Goal: Find specific page/section: Find specific page/section

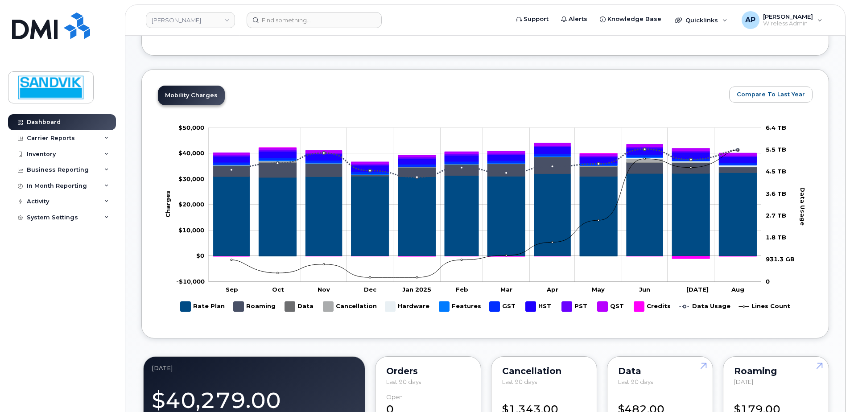
scroll to position [357, 0]
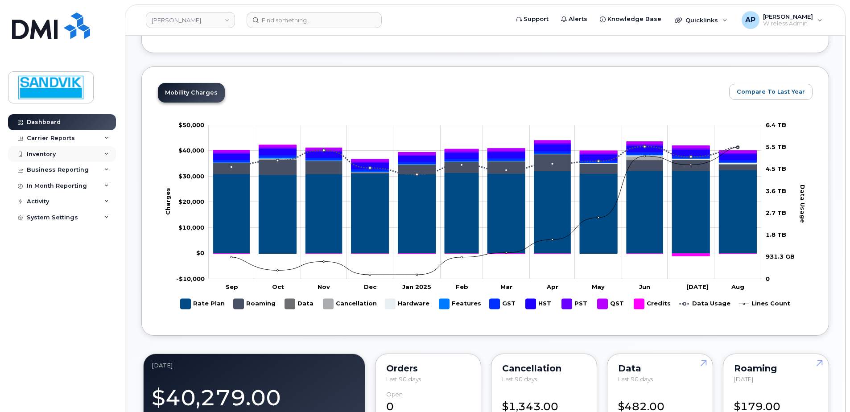
click at [62, 155] on div "Inventory" at bounding box center [62, 154] width 108 height 16
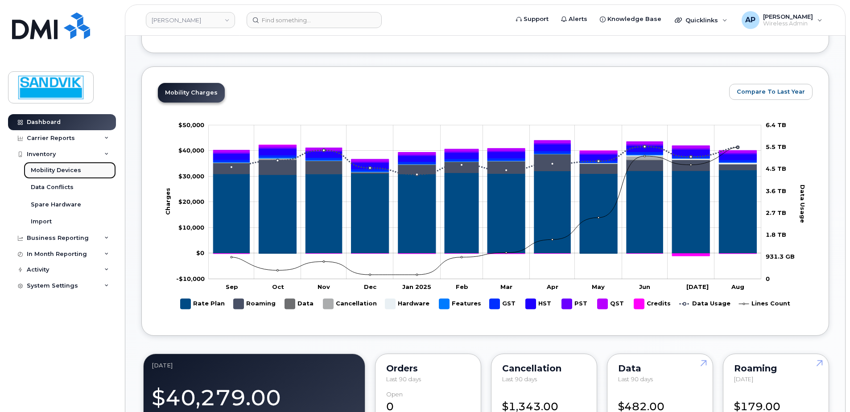
click at [56, 172] on div "Mobility Devices" at bounding box center [56, 170] width 50 height 8
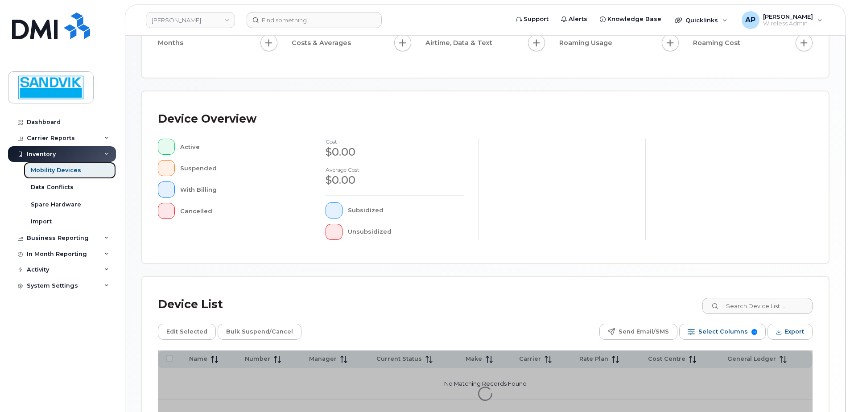
scroll to position [134, 0]
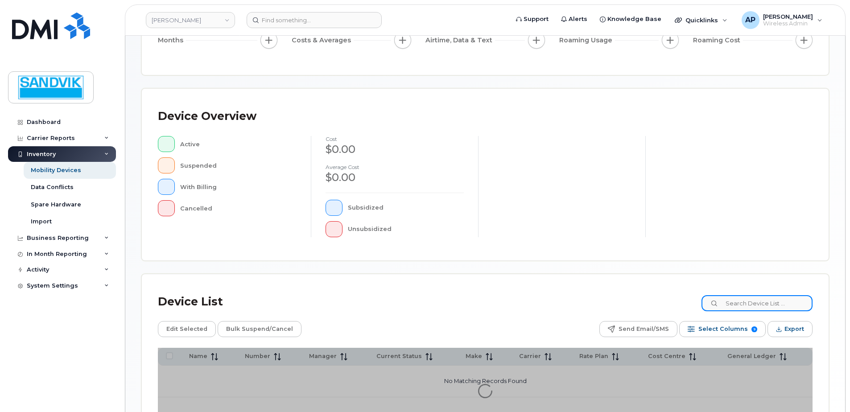
click at [742, 302] on input at bounding box center [756, 303] width 111 height 16
type input "[PERSON_NAME]"
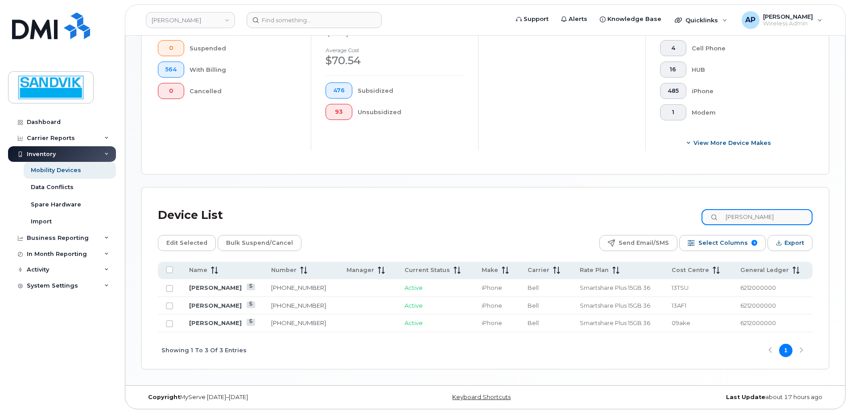
scroll to position [276, 0]
click at [291, 286] on link "[PHONE_NUMBER]" at bounding box center [298, 285] width 55 height 7
